Goal: Task Accomplishment & Management: Manage account settings

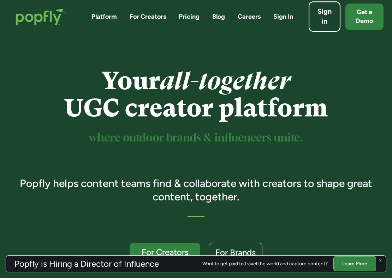
click at [327, 19] on div "Sign in" at bounding box center [325, 16] width 16 height 19
click at [319, 16] on div "Sign in" at bounding box center [325, 16] width 16 height 19
click at [324, 22] on div "Sign in" at bounding box center [325, 16] width 16 height 19
